Goal: Task Accomplishment & Management: Use online tool/utility

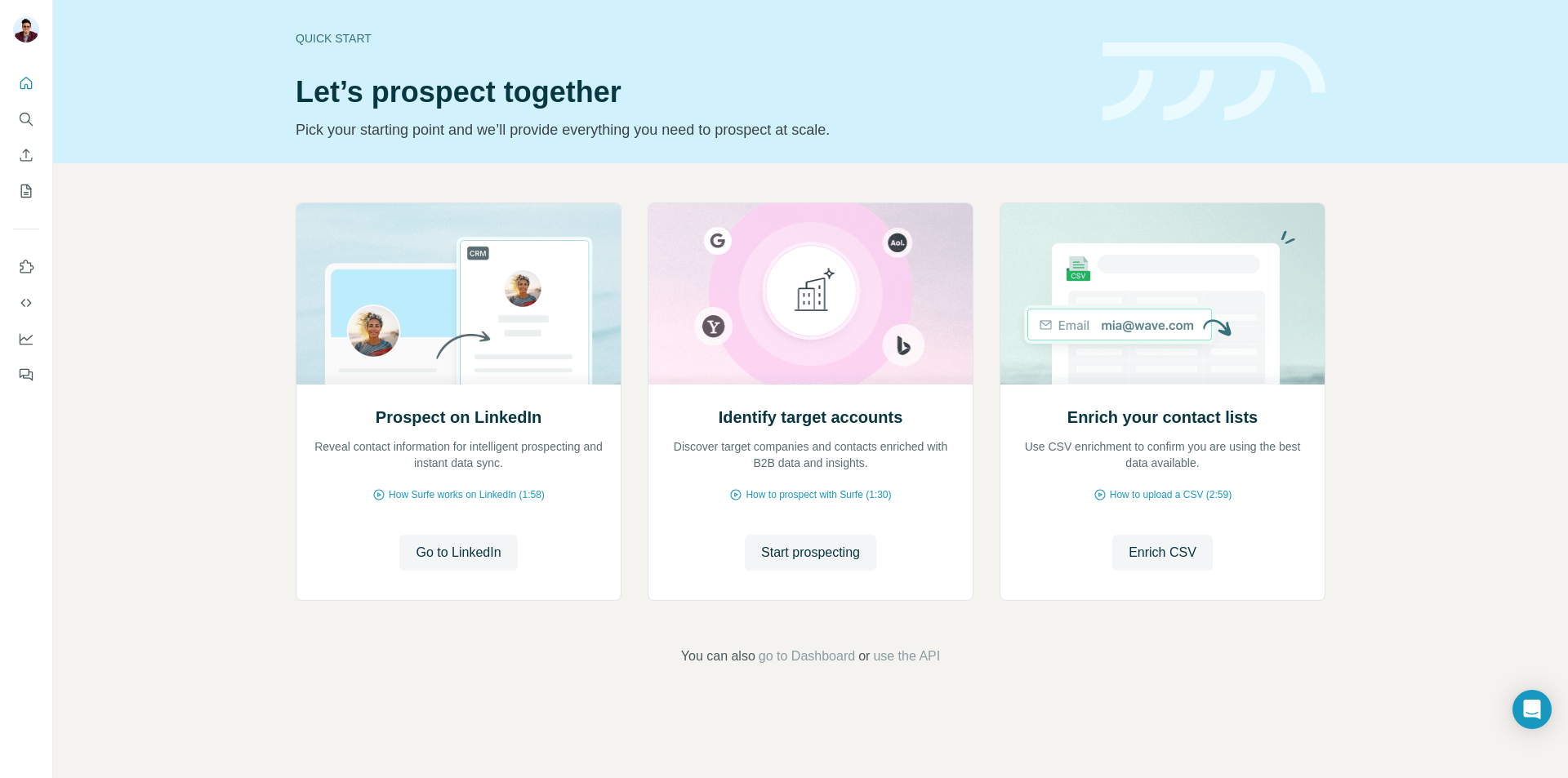
click at [27, 188] on icon "My lists" at bounding box center [28, 189] width 9 height 10
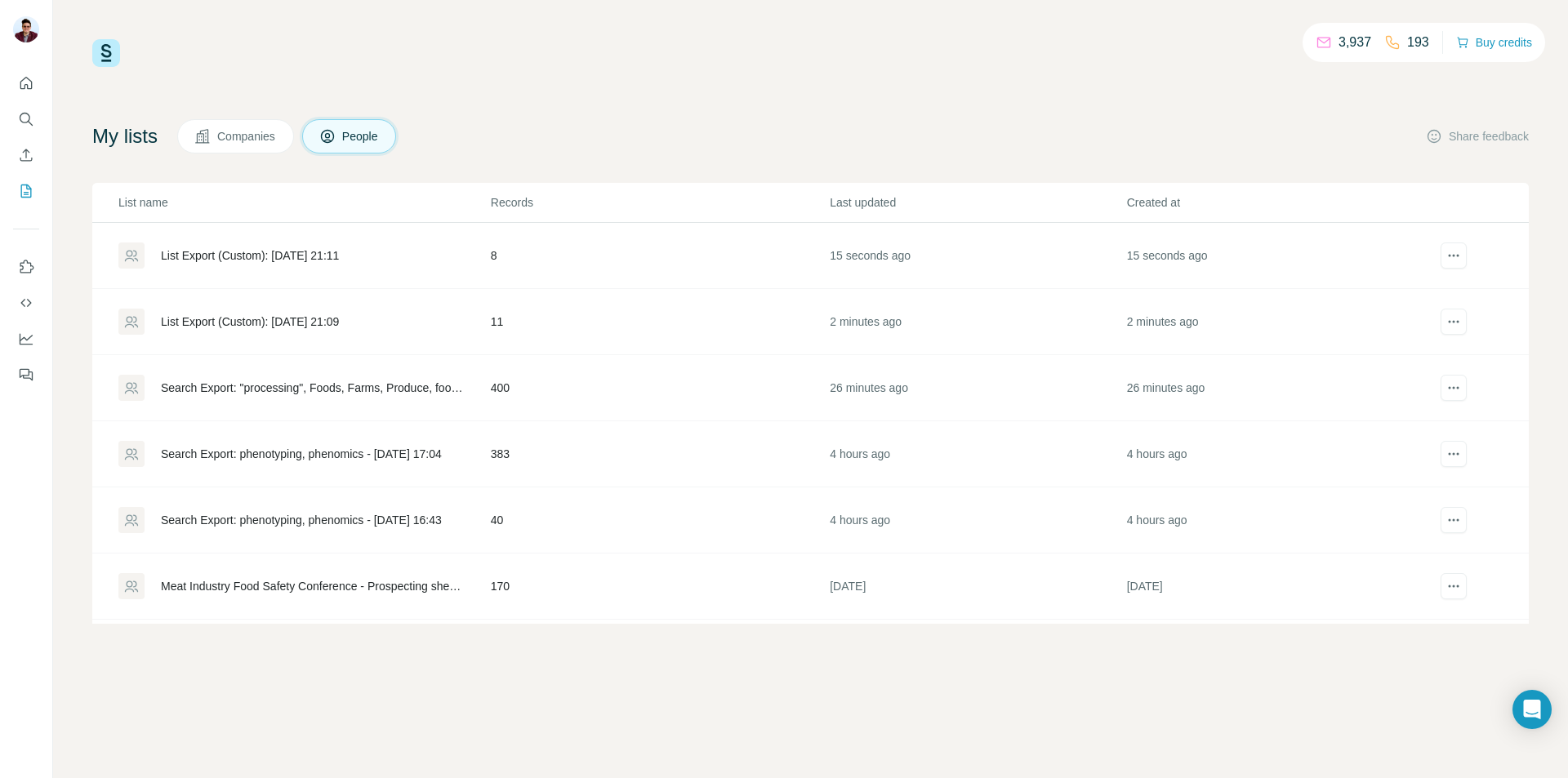
click at [295, 331] on div "List Export (Custom): [DATE] 21:09" at bounding box center [304, 321] width 371 height 26
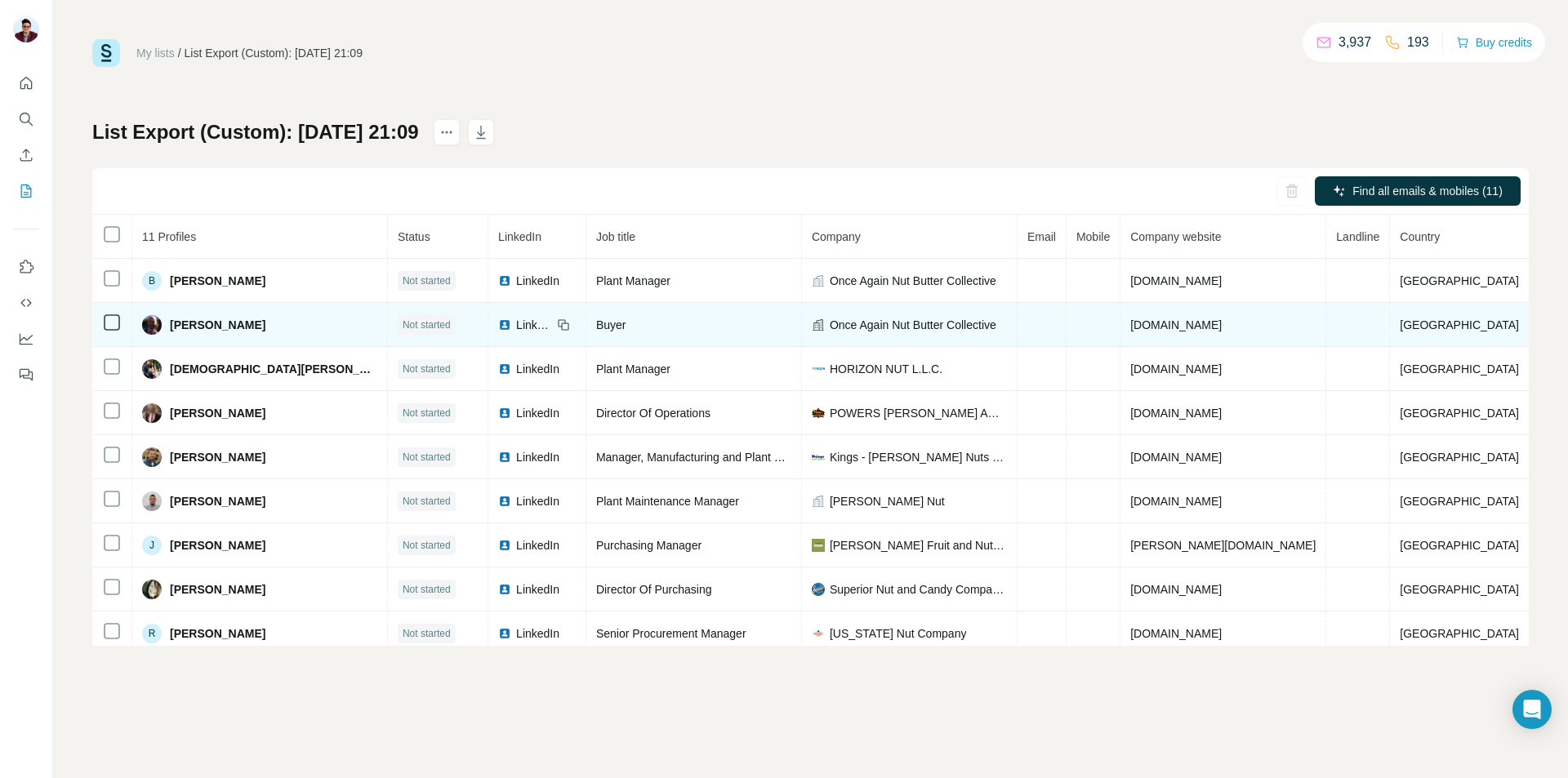
scroll to position [54, 0]
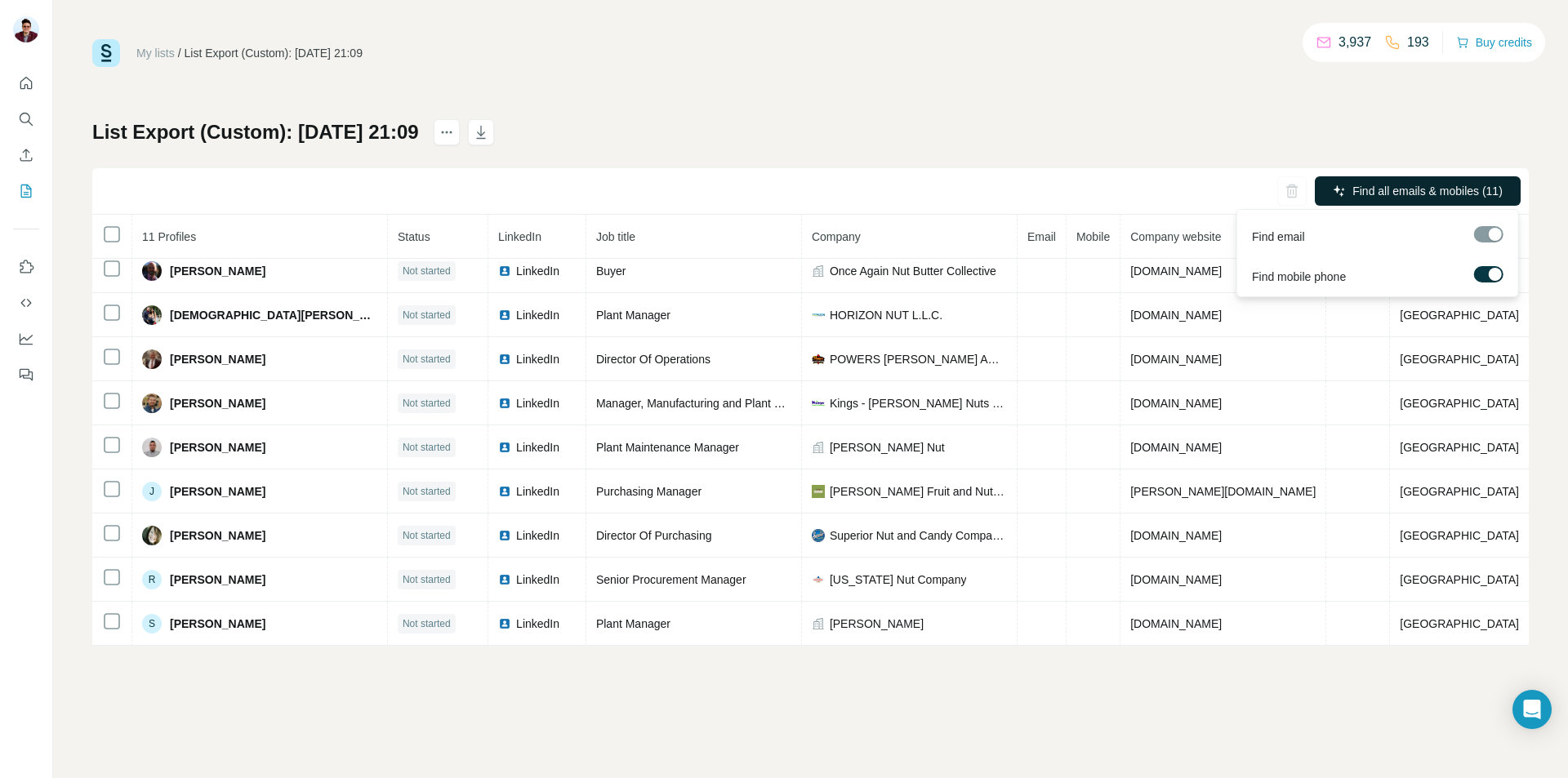
click at [1382, 193] on span "Find all emails & mobiles (11)" at bounding box center [1427, 191] width 150 height 16
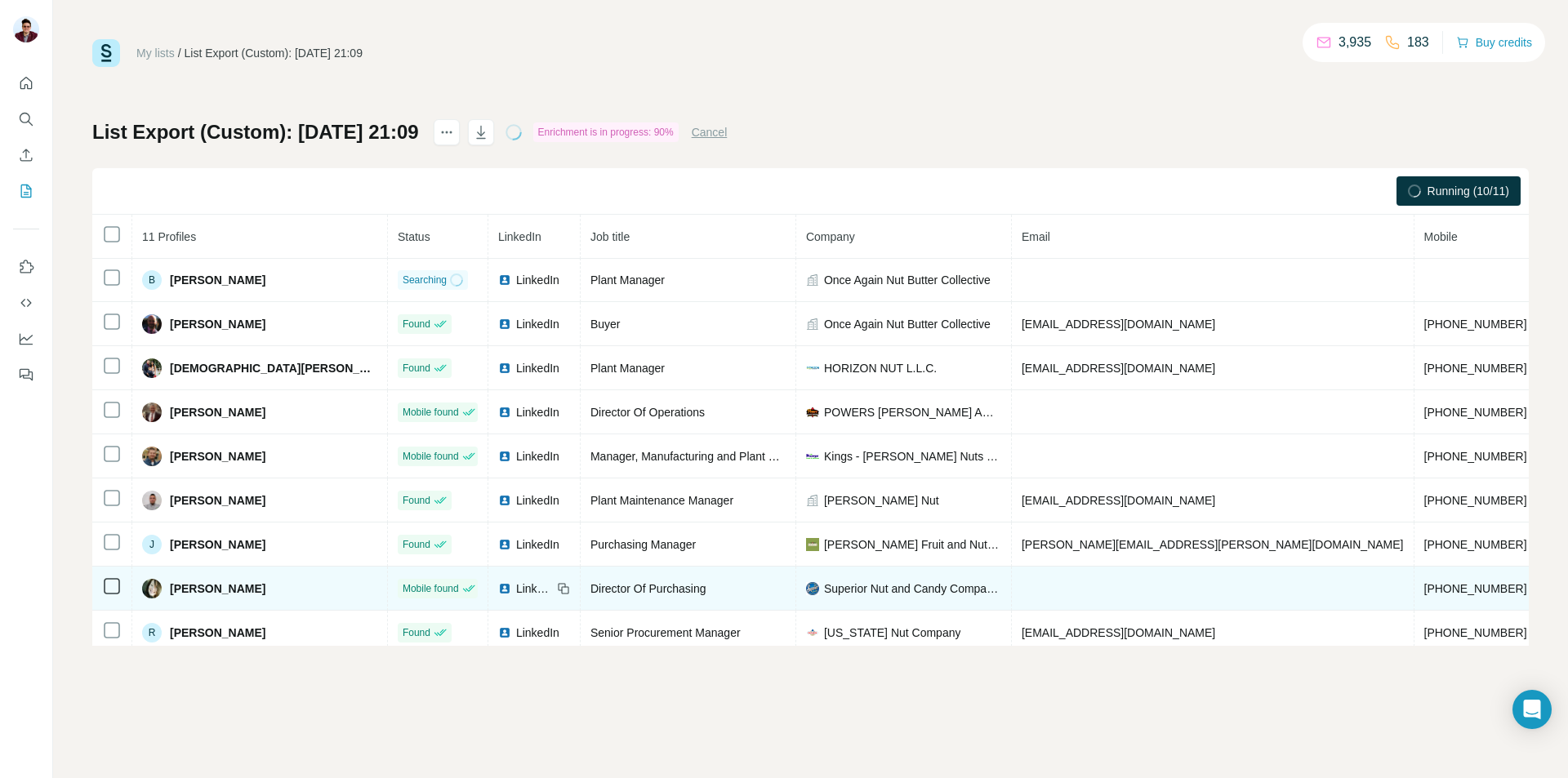
scroll to position [0, 0]
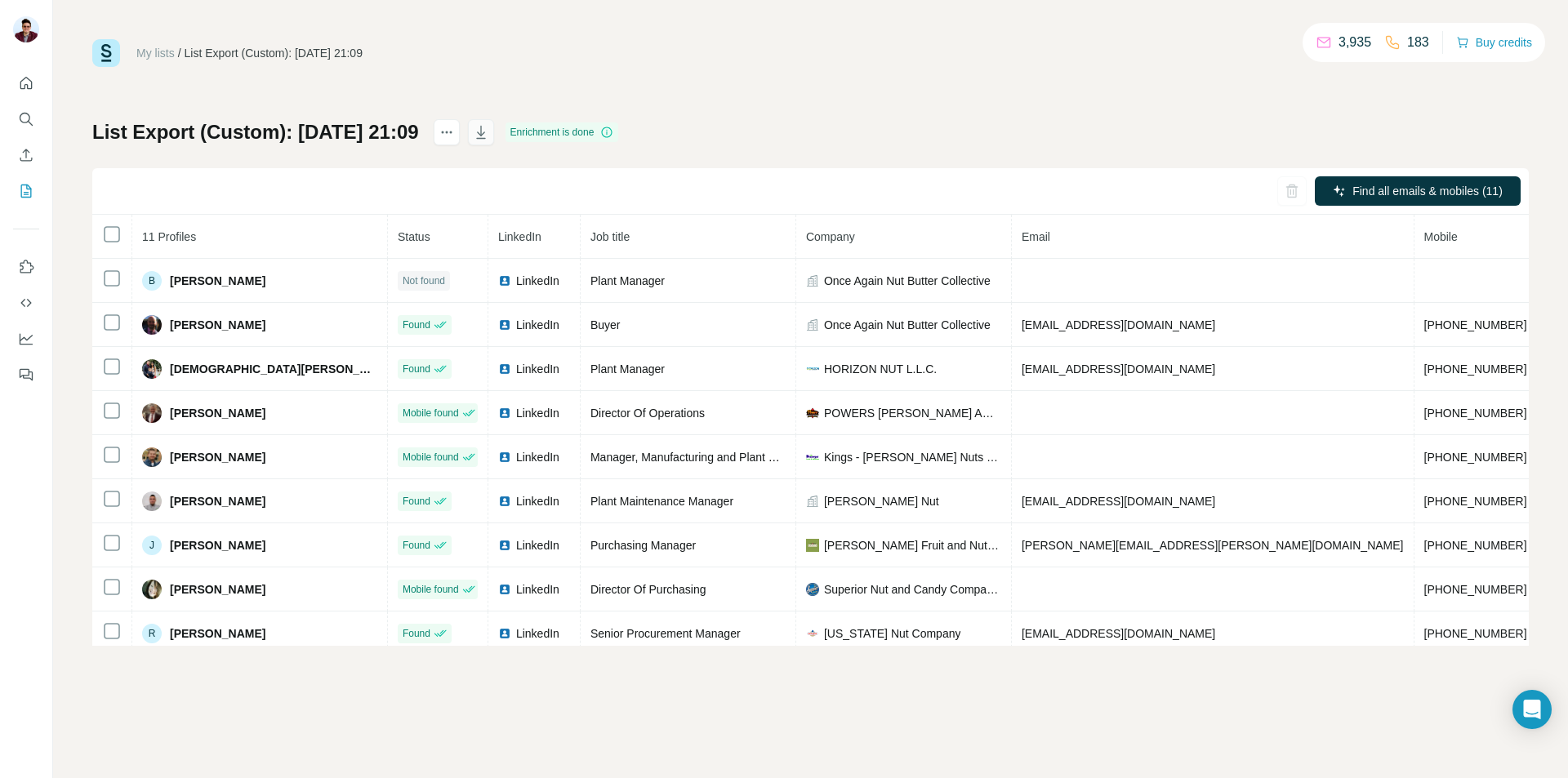
click at [485, 139] on icon "button" at bounding box center [480, 131] width 9 height 13
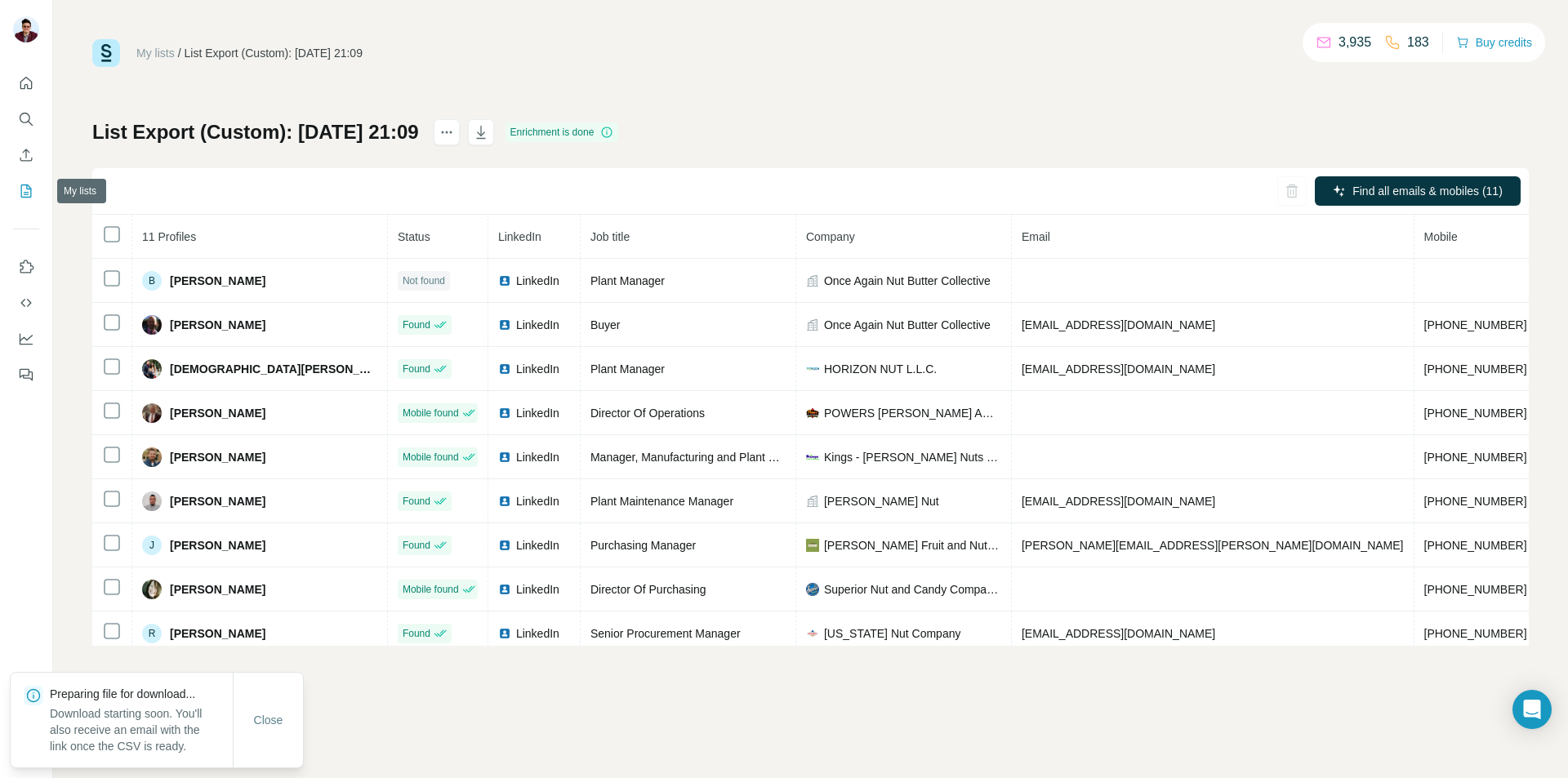
click at [15, 200] on button "My lists" at bounding box center [26, 191] width 26 height 29
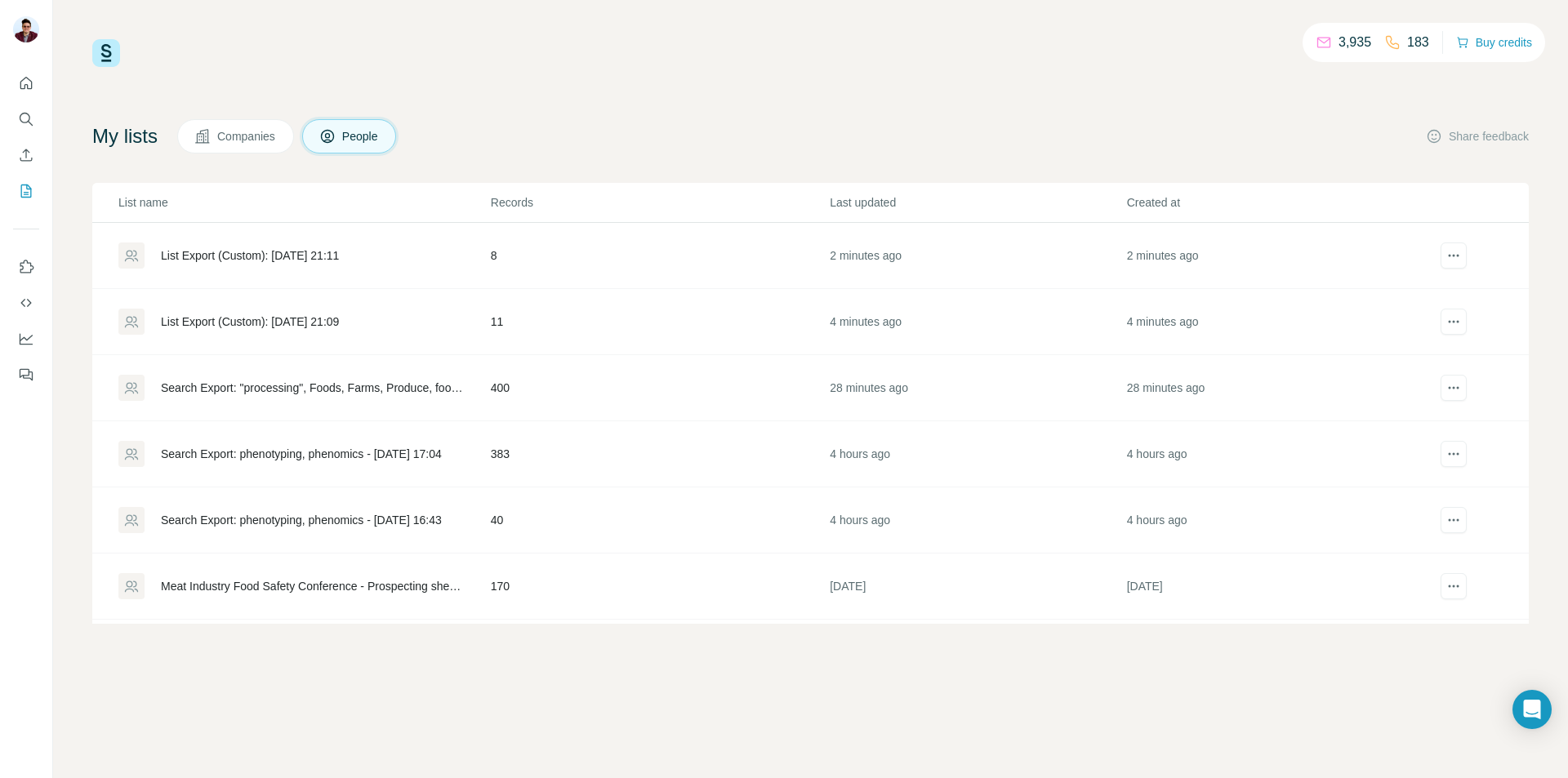
click at [561, 249] on td "8" at bounding box center [659, 256] width 338 height 66
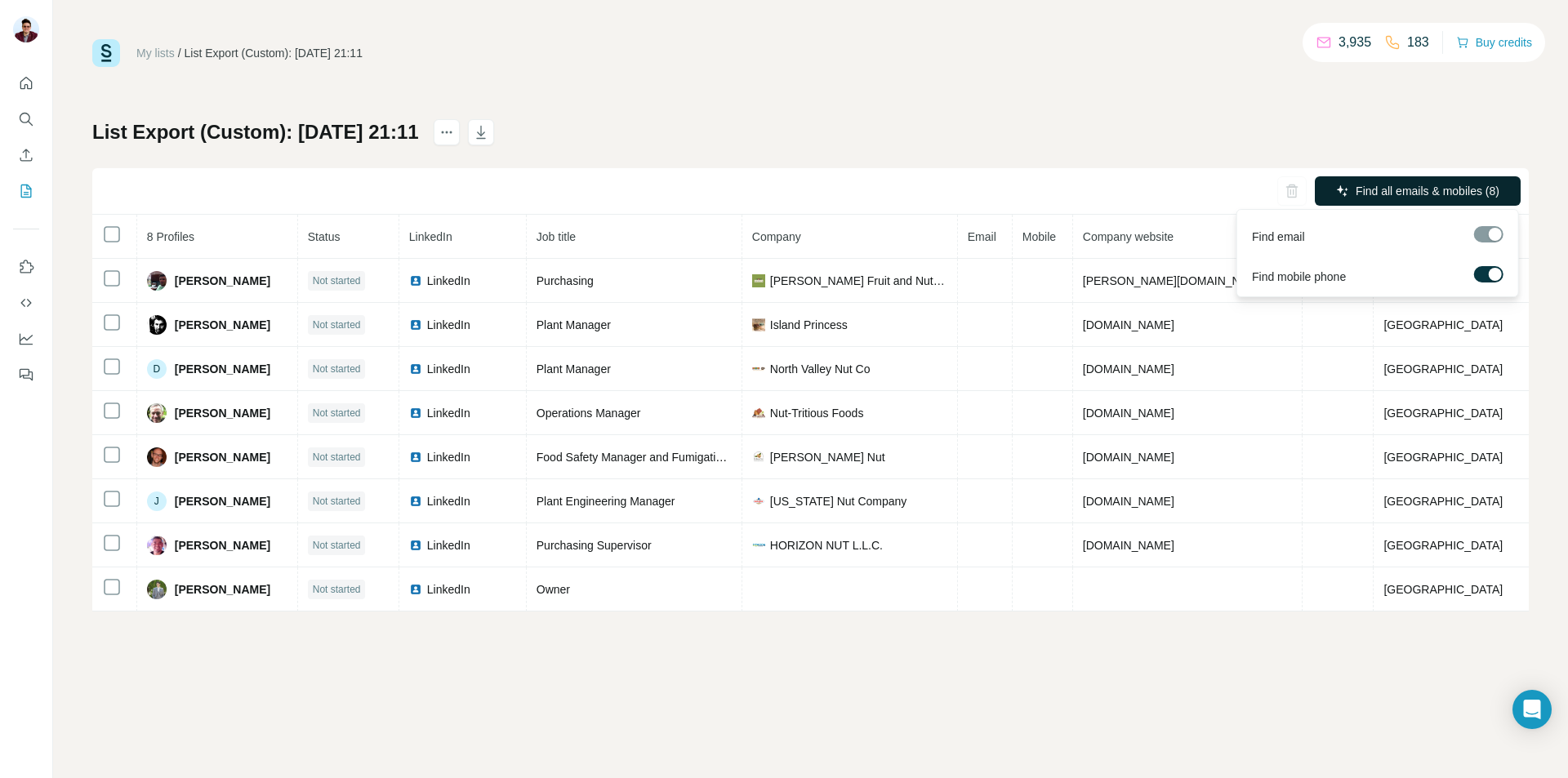
click at [1409, 189] on span "Find all emails & mobiles (8)" at bounding box center [1427, 191] width 144 height 16
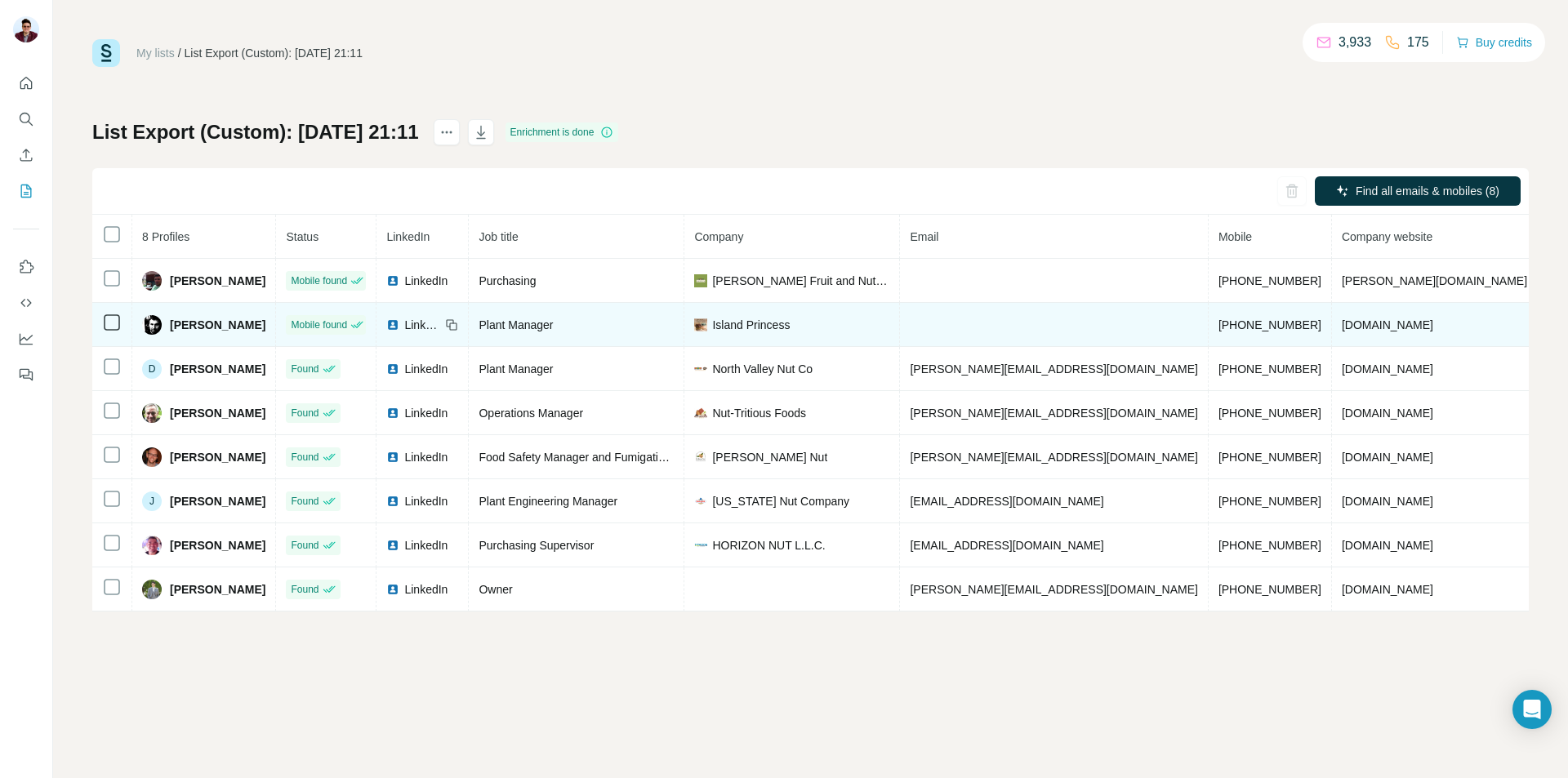
click at [777, 322] on span "Island Princess" at bounding box center [750, 325] width 78 height 16
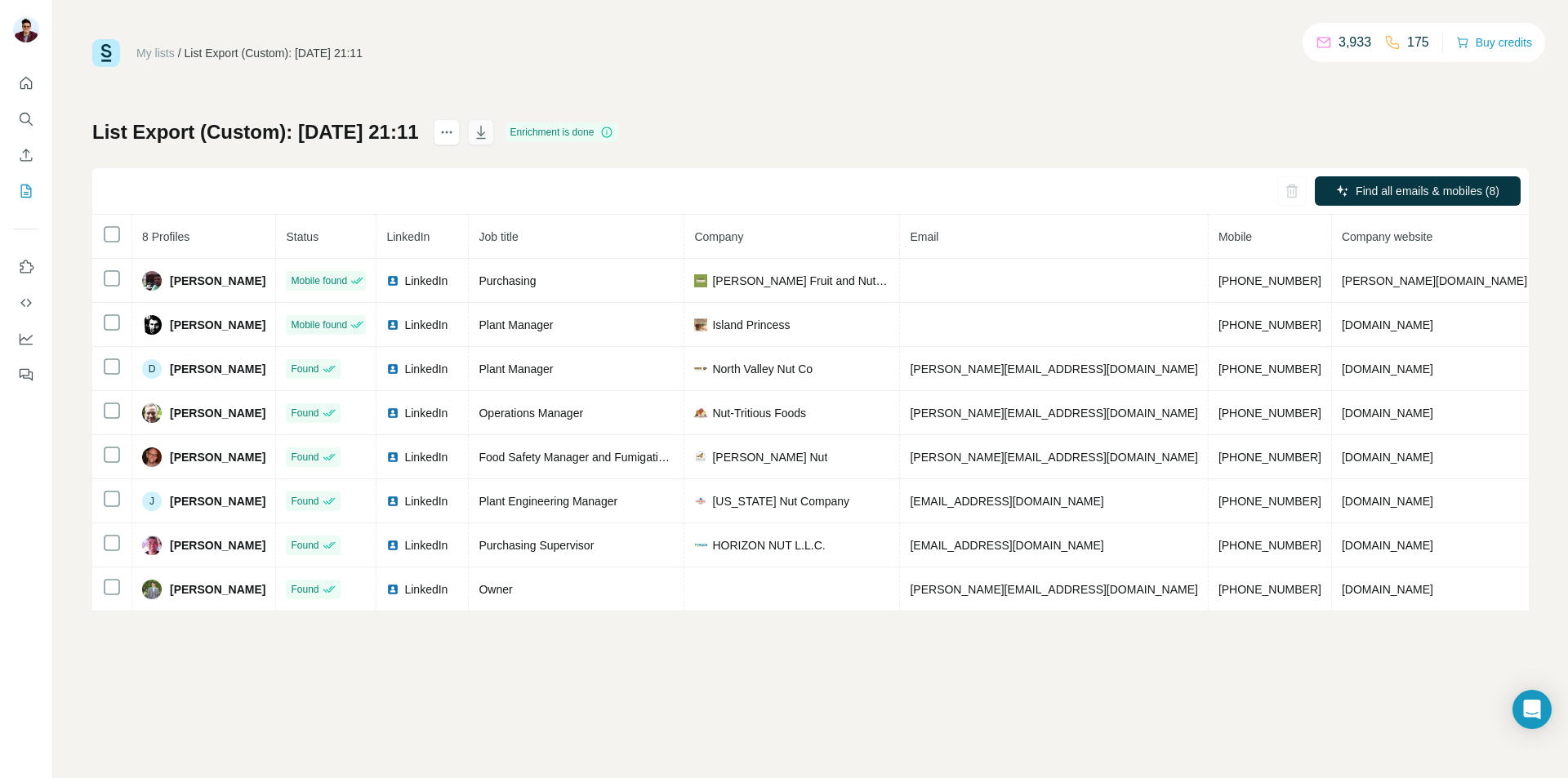
click at [489, 130] on icon "button" at bounding box center [481, 132] width 16 height 16
click at [17, 193] on button "My lists" at bounding box center [26, 191] width 26 height 29
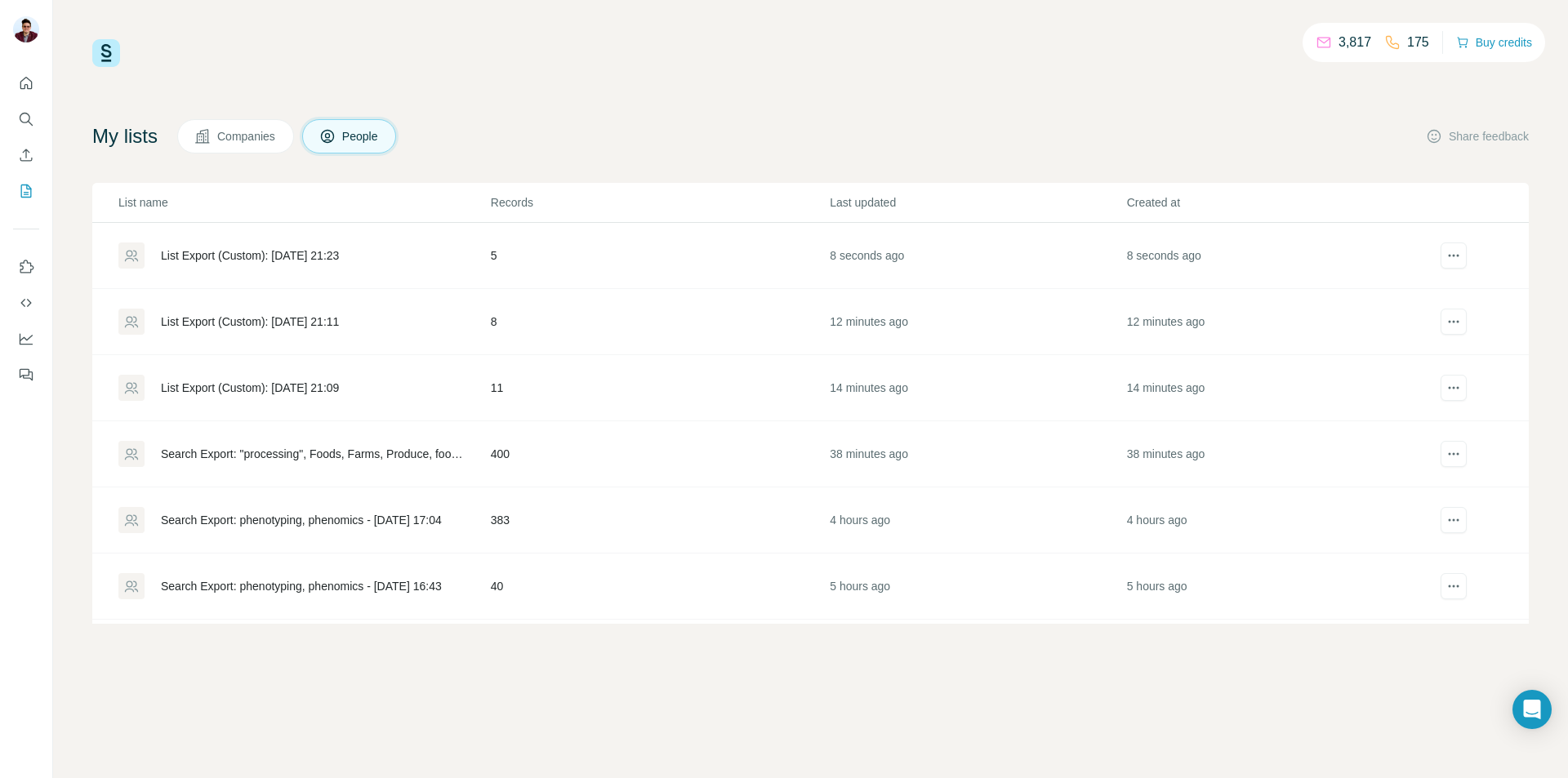
click at [739, 252] on td "5" at bounding box center [659, 256] width 338 height 66
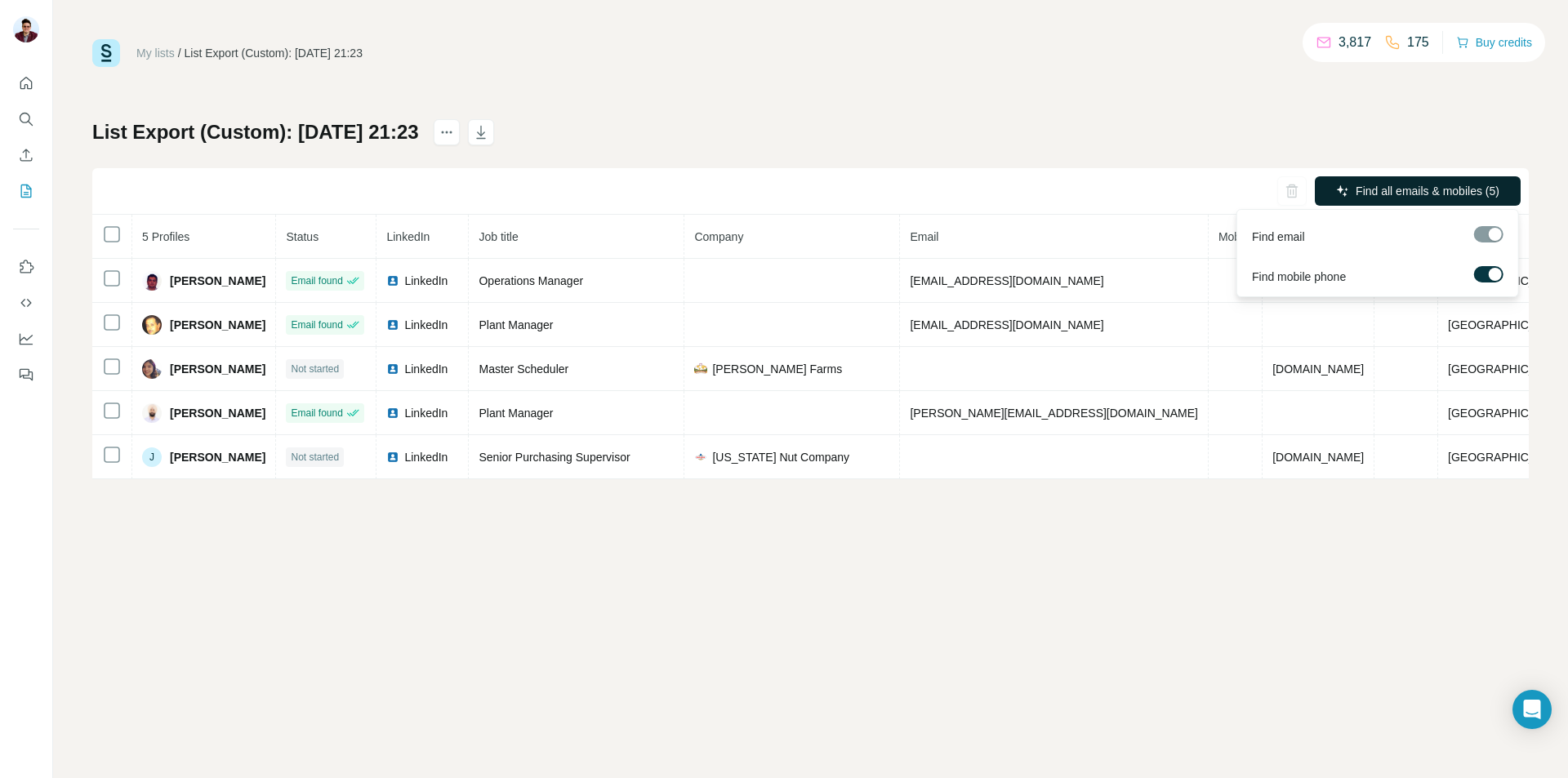
click at [1468, 192] on span "Find all emails & mobiles (5)" at bounding box center [1427, 191] width 144 height 16
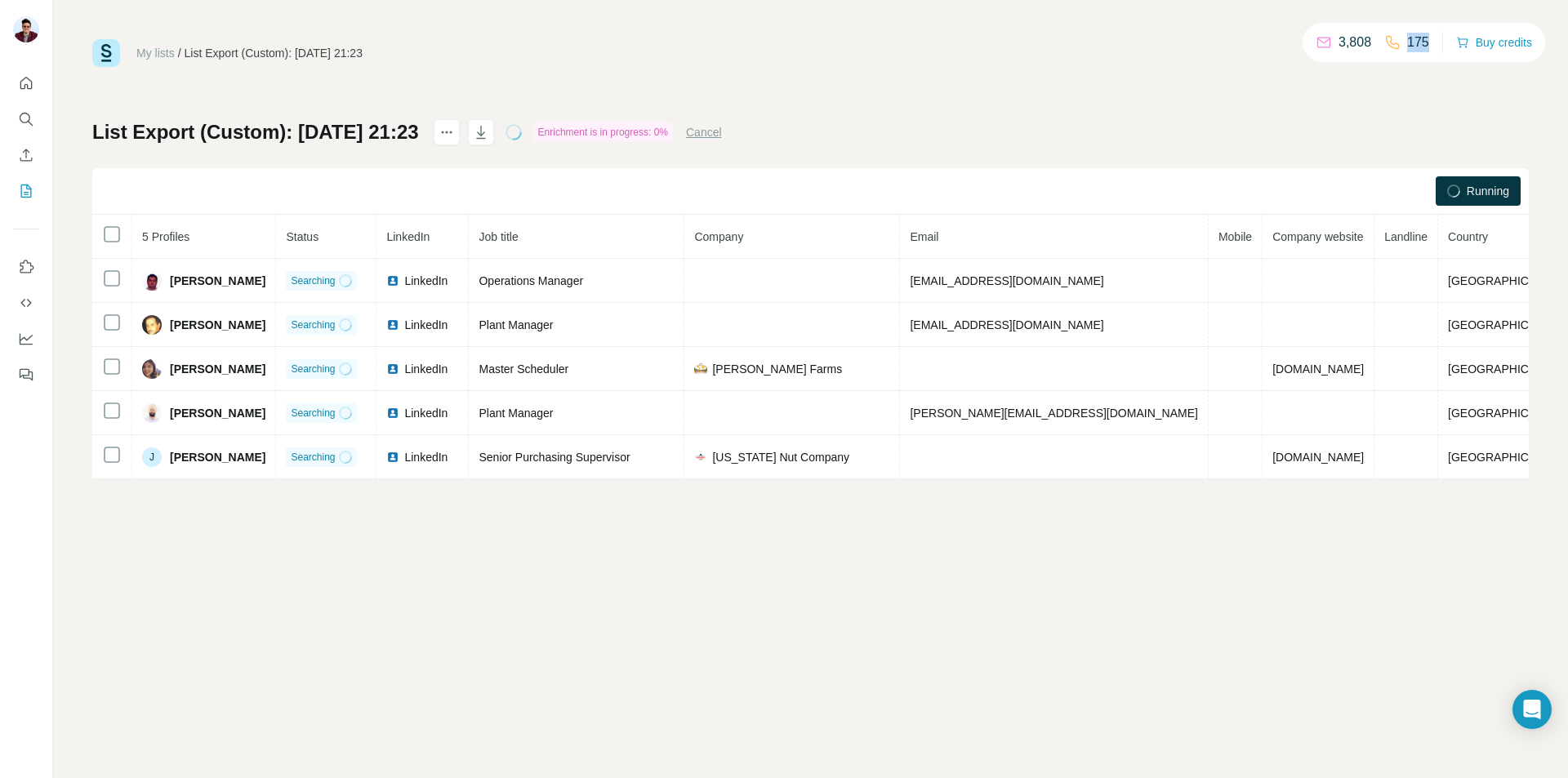
drag, startPoint x: 1426, startPoint y: 47, endPoint x: 1398, endPoint y: 44, distance: 28.2
click at [1396, 43] on div "3,808 175 Buy credits" at bounding box center [1424, 43] width 242 height 39
click at [1389, 88] on div "My lists / List Export (Custom): [DATE] 21:23 3,808 175 Buy credits List Export…" at bounding box center [810, 259] width 1437 height 440
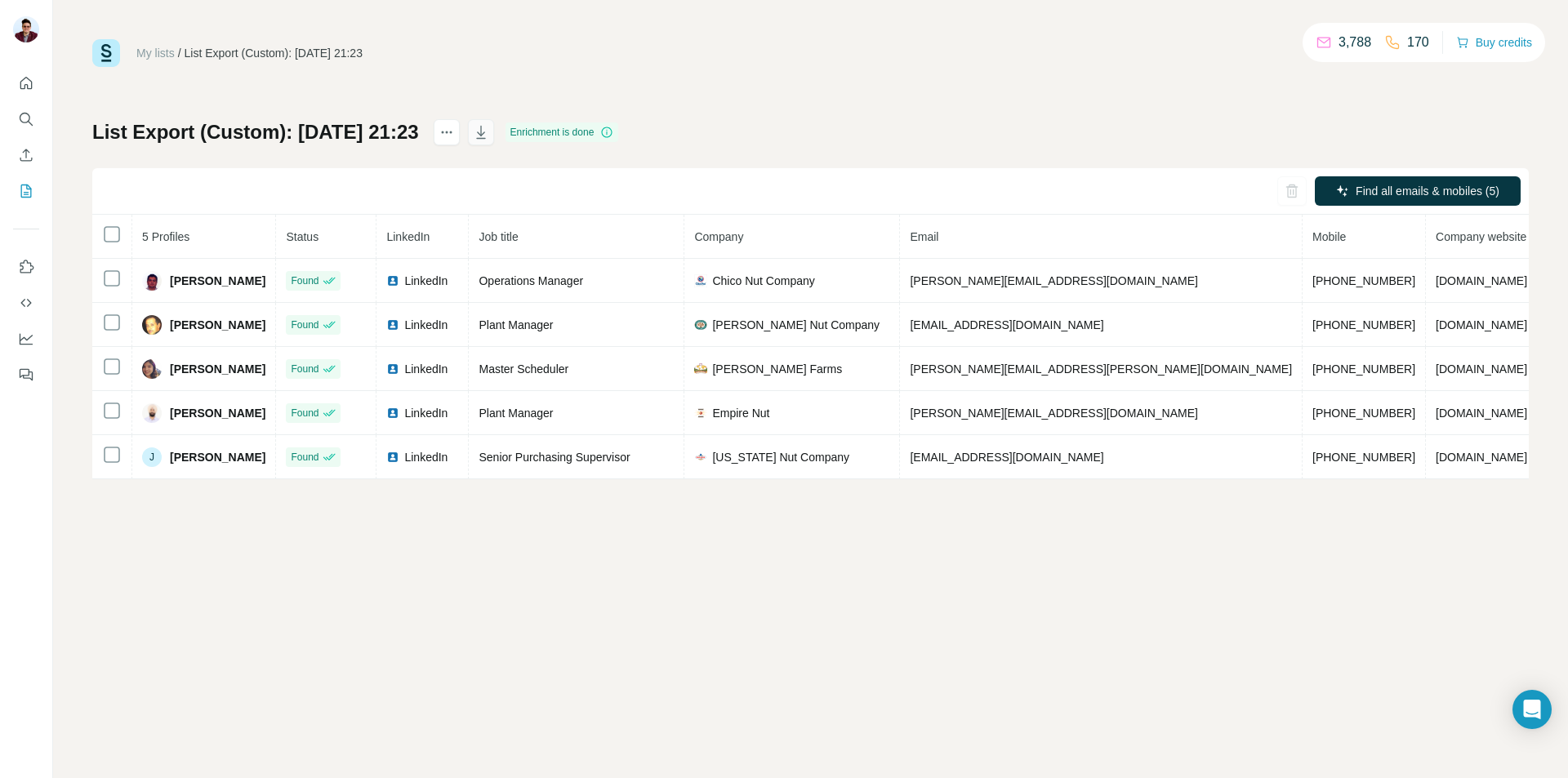
click at [489, 131] on icon "button" at bounding box center [481, 132] width 16 height 16
